Goal: Task Accomplishment & Management: Manage account settings

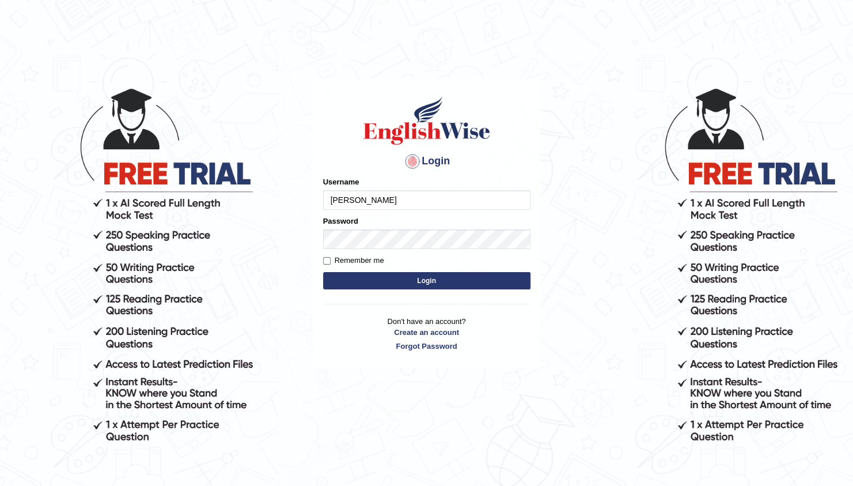
type input "balveen"
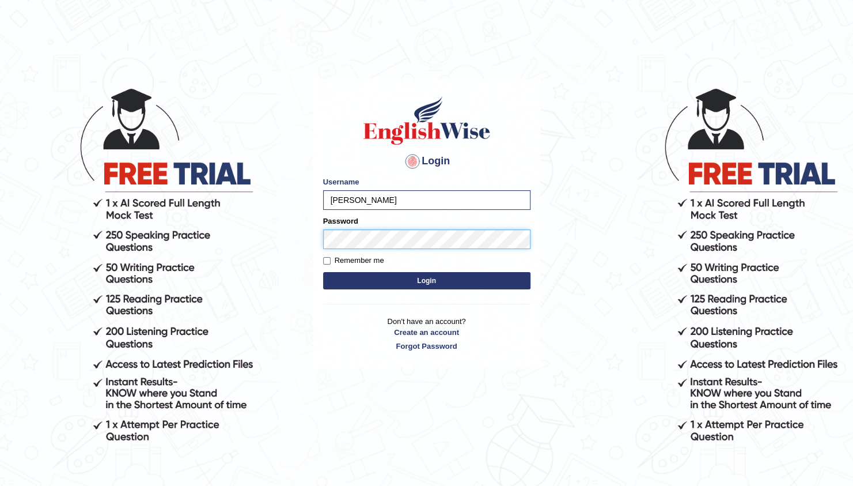
click at [323, 272] on button "Login" at bounding box center [426, 280] width 207 height 17
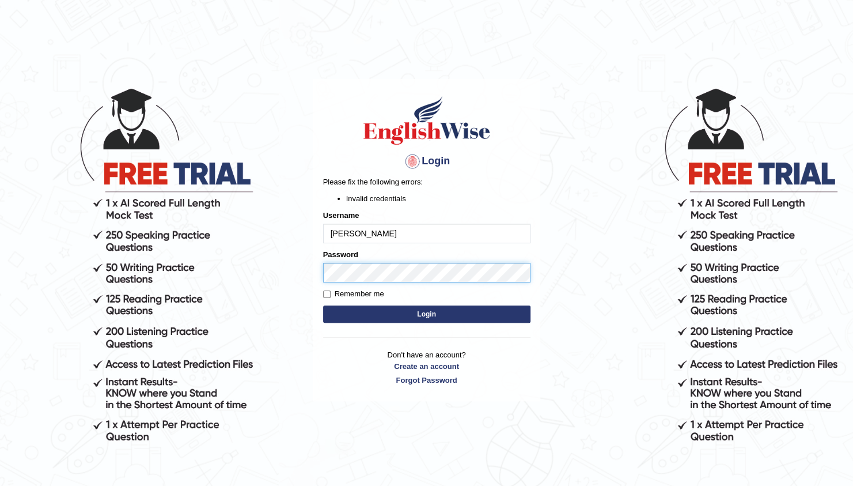
click at [268, 267] on body "Login Please fix the following errors: Invalid credentials Username balveen Pas…" at bounding box center [426, 286] width 853 height 486
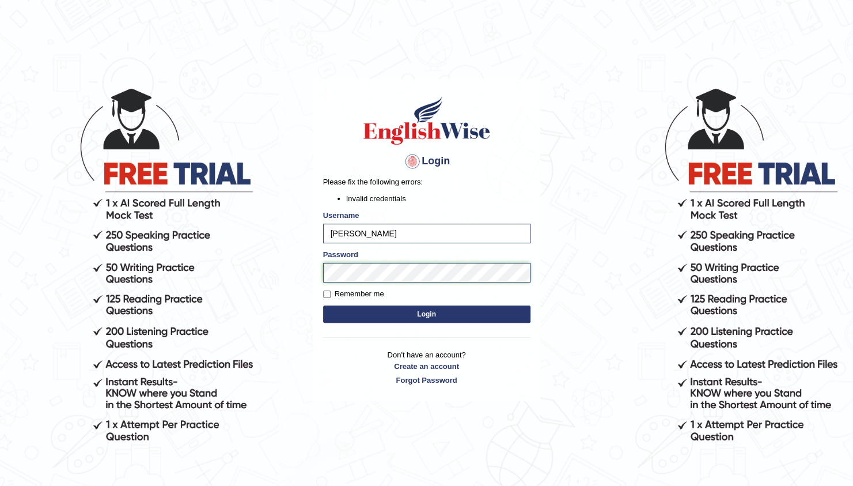
click at [323, 305] on button "Login" at bounding box center [426, 313] width 207 height 17
